Goal: Task Accomplishment & Management: Manage account settings

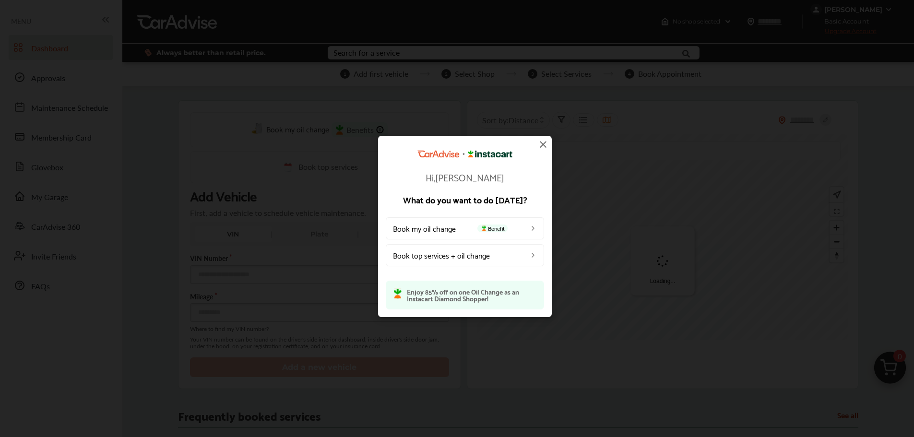
click at [888, 9] on div "Hi, [PERSON_NAME] What do you want to do [DATE]? Book my oil change Benefit Boo…" at bounding box center [465, 226] width 930 height 453
click at [540, 143] on img at bounding box center [544, 145] width 12 height 12
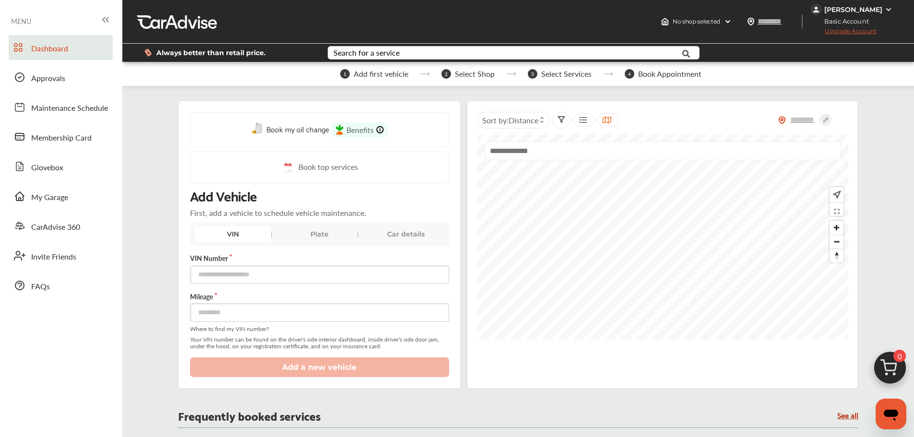
click at [881, 8] on div "[PERSON_NAME]" at bounding box center [853, 10] width 84 height 12
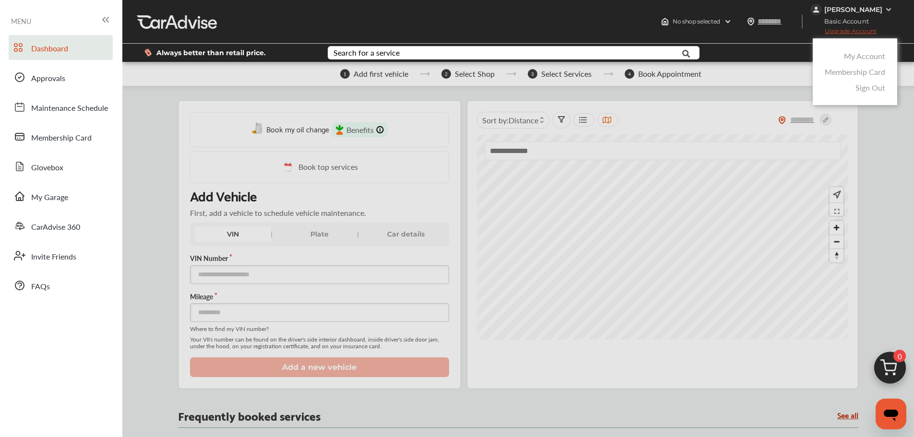
click at [864, 58] on link "My Account" at bounding box center [864, 55] width 41 height 11
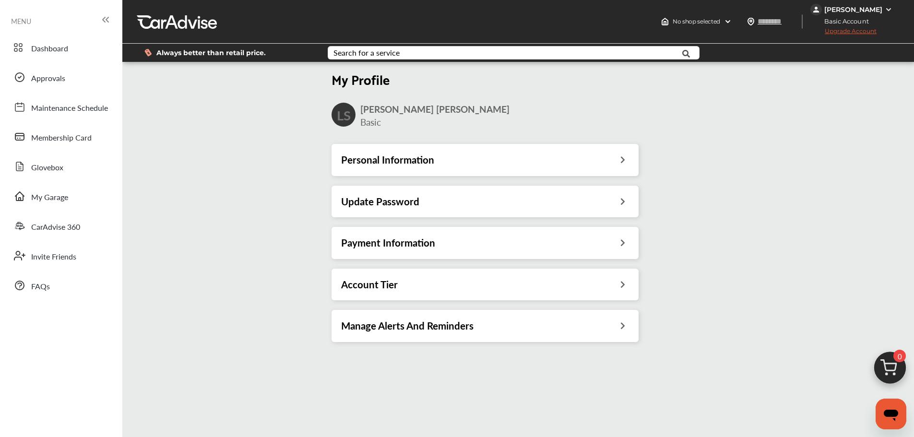
click at [401, 247] on h3 "Payment Information" at bounding box center [388, 243] width 94 height 12
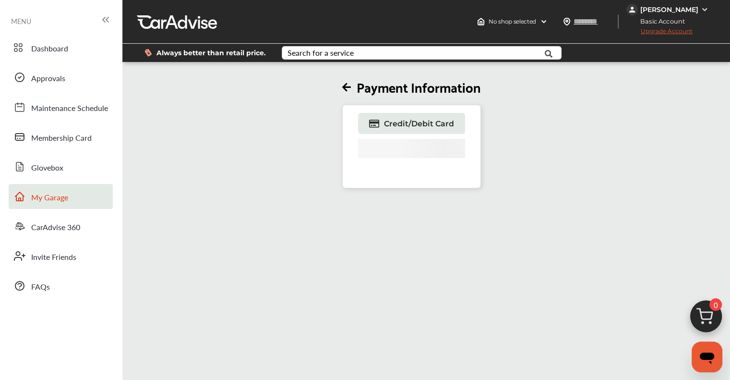
click at [54, 195] on span "My Garage" at bounding box center [49, 198] width 37 height 12
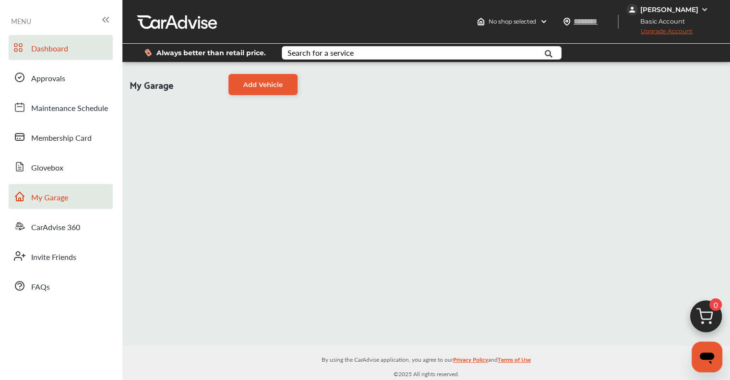
click at [46, 54] on span "Dashboard" at bounding box center [49, 49] width 37 height 12
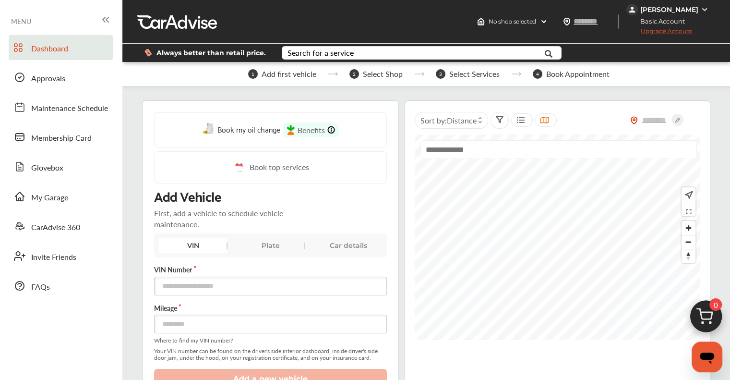
click at [316, 129] on span "Benefits" at bounding box center [311, 129] width 27 height 11
